Goal: Check status: Check status

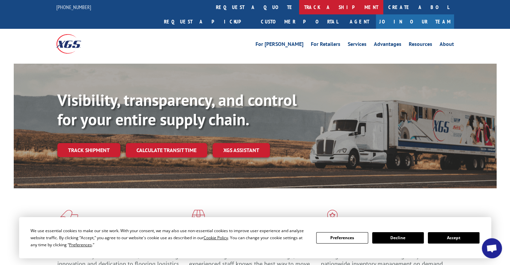
click at [299, 5] on link "track a shipment" at bounding box center [341, 7] width 84 height 14
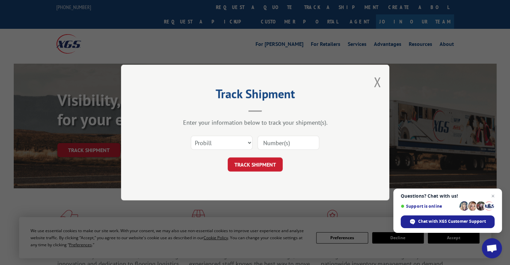
click at [272, 142] on input at bounding box center [289, 143] width 62 height 14
paste input "[URL][DOMAIN_NAME]"
type input "[URL][DOMAIN_NAME]"
drag, startPoint x: 315, startPoint y: 143, endPoint x: 173, endPoint y: 131, distance: 142.6
click at [177, 132] on div "Select category... Probill BOL PO [URL][DOMAIN_NAME]" at bounding box center [255, 143] width 201 height 22
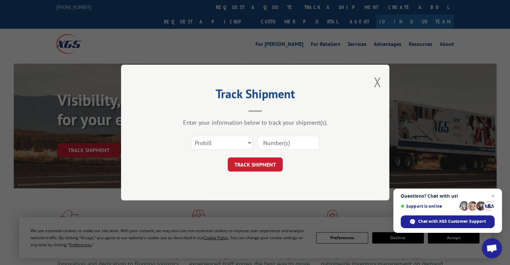
click at [279, 142] on input at bounding box center [289, 143] width 62 height 14
paste input "16949622"
type input "16949622"
click at [250, 164] on button "TRACK SHIPMENT" at bounding box center [255, 165] width 55 height 14
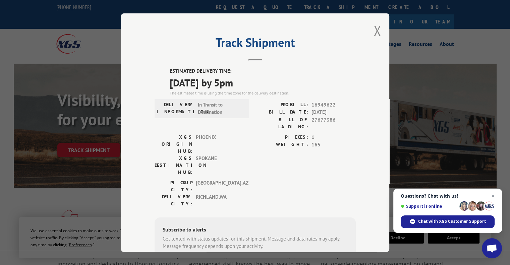
click at [90, 34] on div "Track Shipment ESTIMATED DELIVERY TIME: [DATE] by 5pm The estimated time is usi…" at bounding box center [255, 132] width 510 height 265
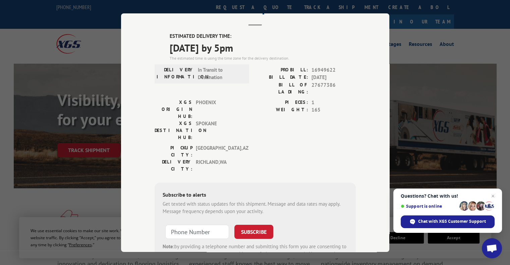
scroll to position [63, 0]
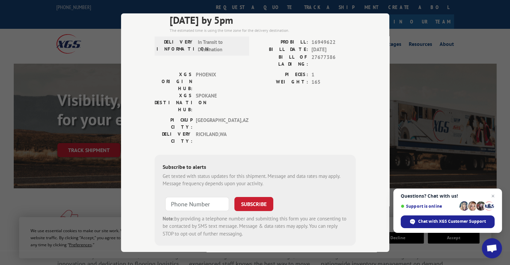
click at [410, 38] on div "Track Shipment ESTIMATED DELIVERY TIME: [DATE] by 5pm The estimated time is usi…" at bounding box center [255, 132] width 510 height 265
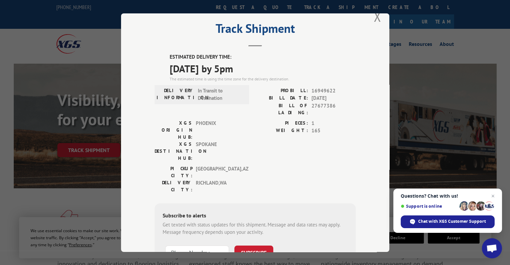
scroll to position [0, 0]
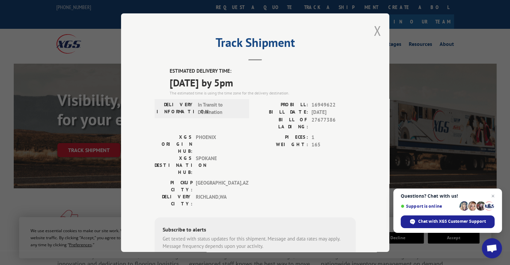
click at [374, 28] on button "Close modal" at bounding box center [377, 31] width 7 height 18
